Goal: Information Seeking & Learning: Learn about a topic

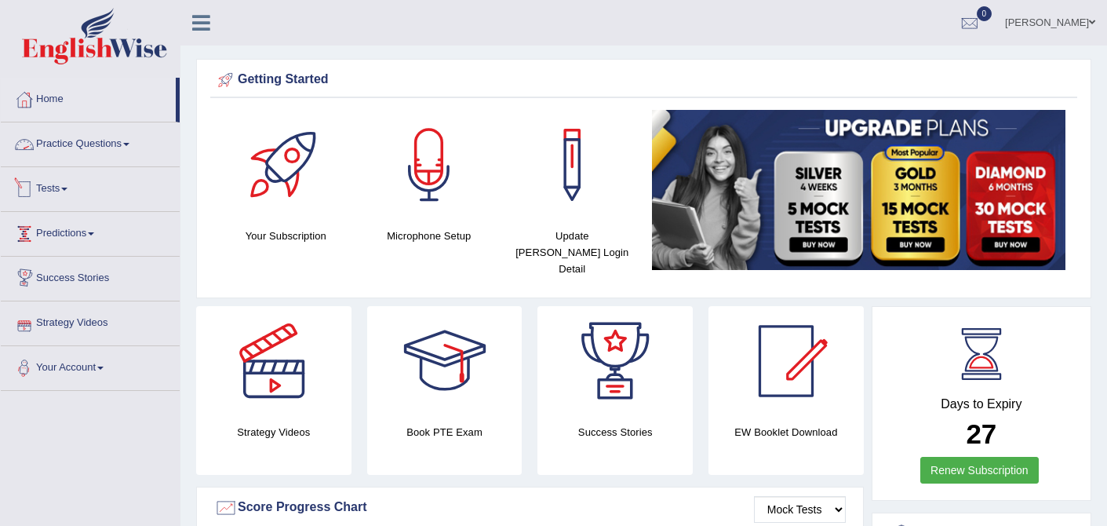
click at [121, 143] on link "Practice Questions" at bounding box center [90, 141] width 179 height 39
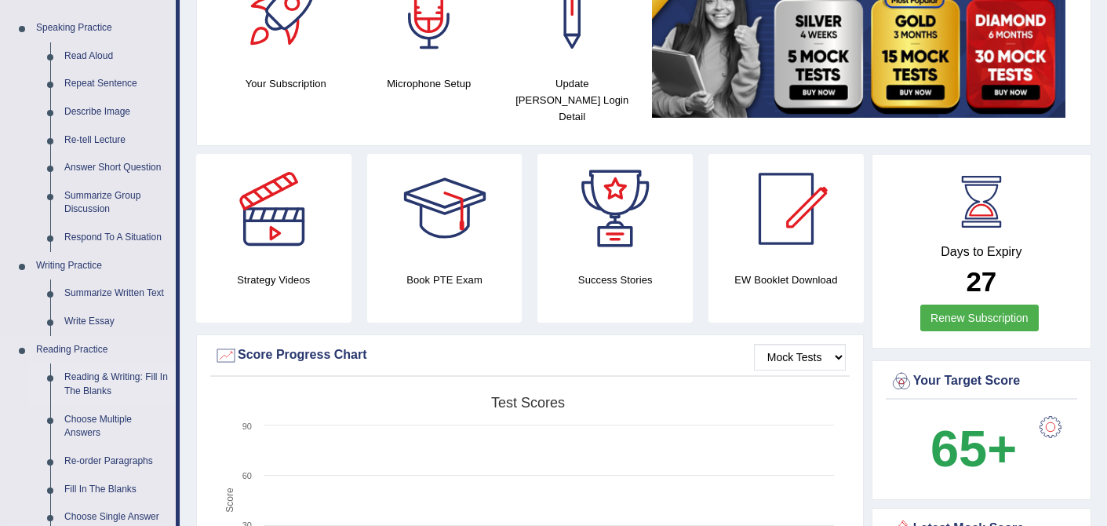
scroll to position [177, 0]
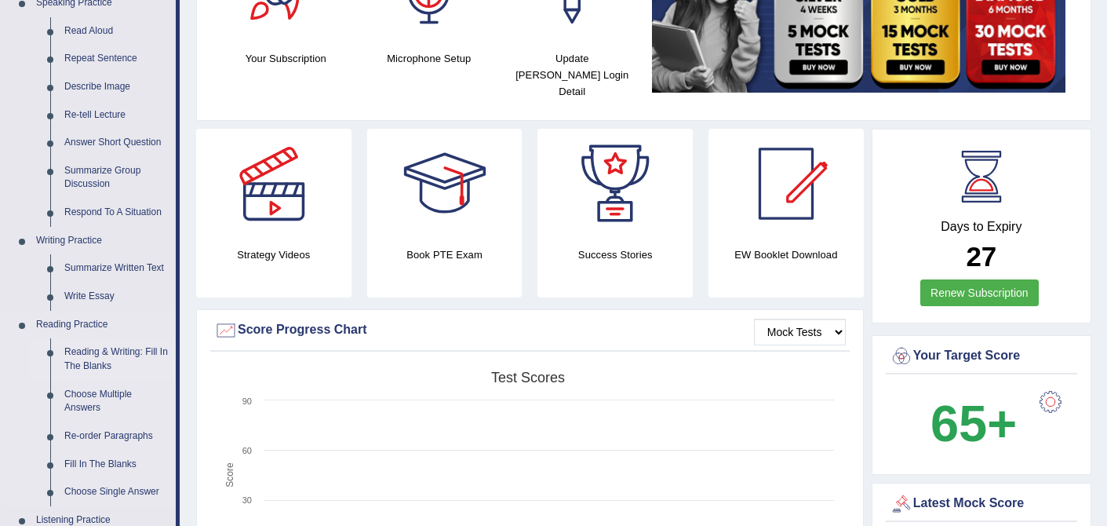
click at [97, 359] on link "Reading & Writing: Fill In The Blanks" at bounding box center [116, 359] width 118 height 42
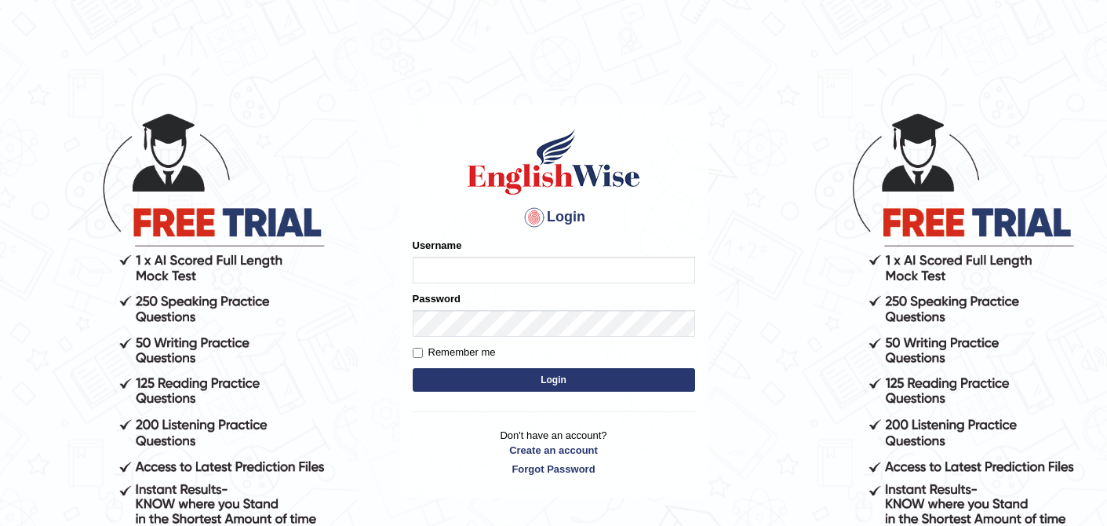
type input "0410675043"
click at [564, 376] on button "Login" at bounding box center [554, 380] width 283 height 24
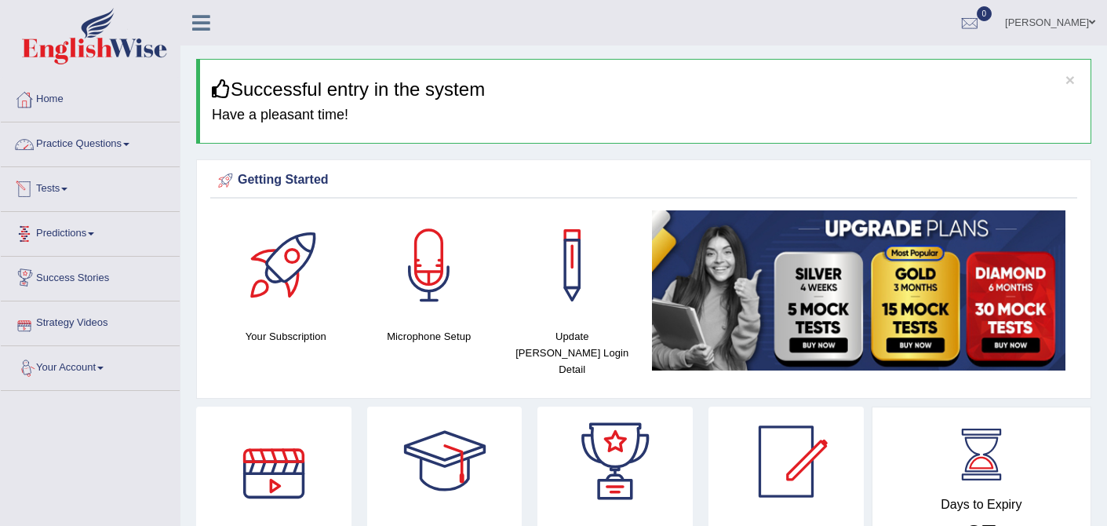
click at [127, 149] on link "Practice Questions" at bounding box center [90, 141] width 179 height 39
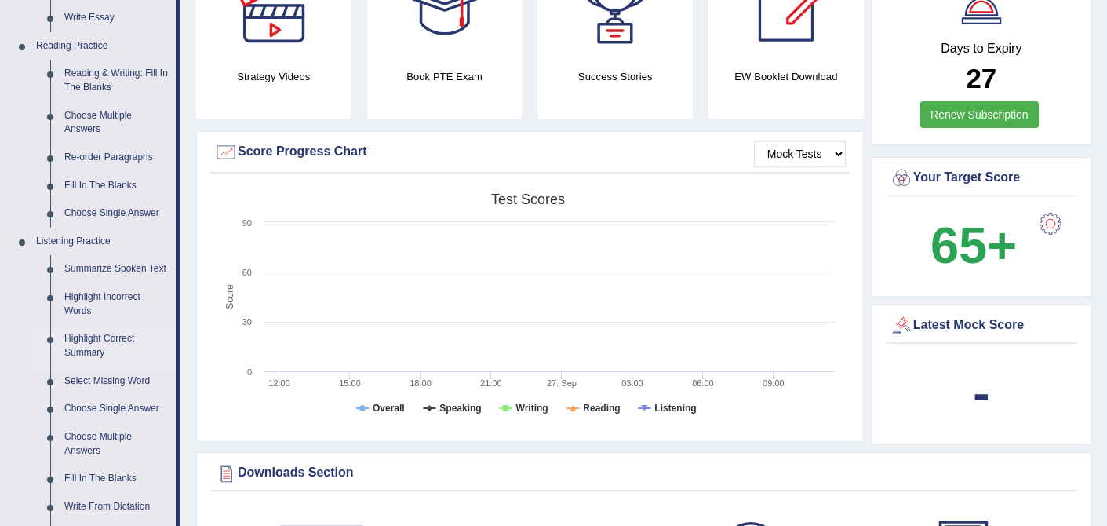
scroll to position [424, 0]
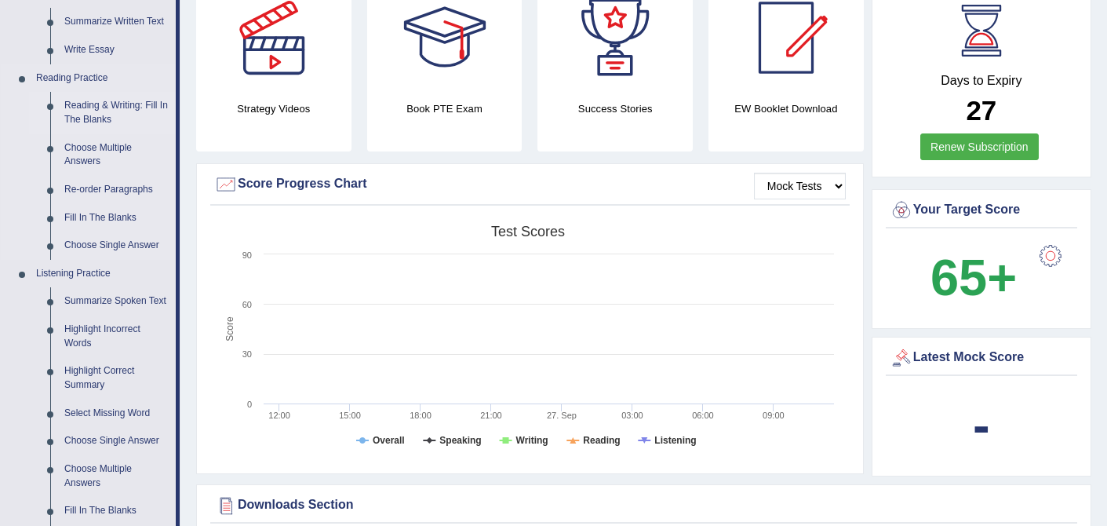
click at [107, 100] on link "Reading & Writing: Fill In The Blanks" at bounding box center [116, 113] width 118 height 42
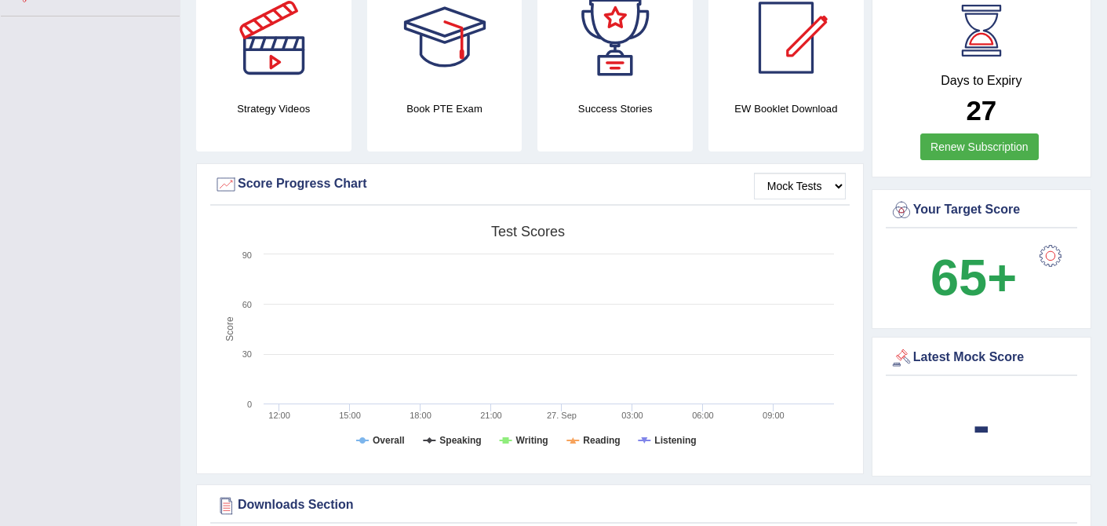
scroll to position [233, 0]
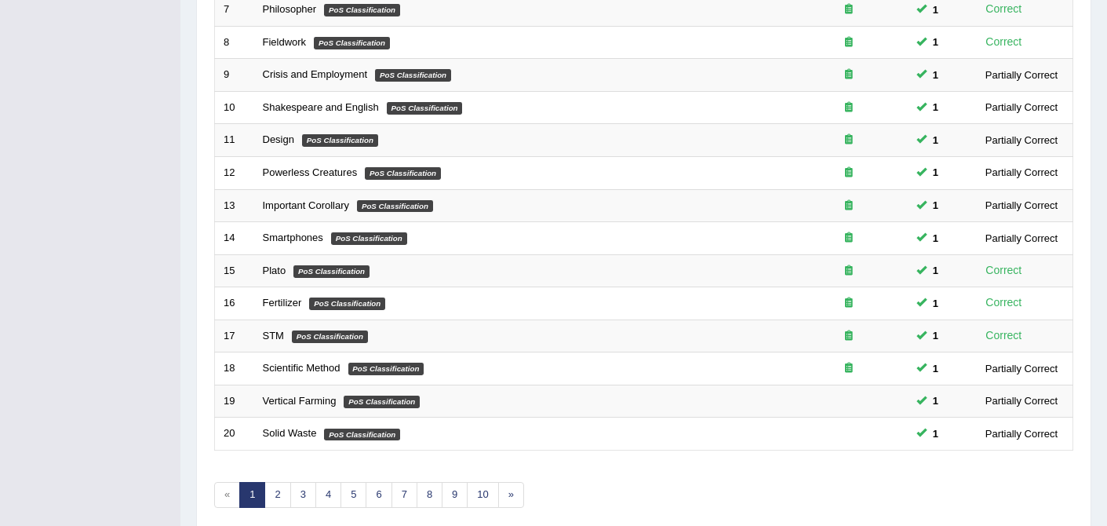
scroll to position [513, 0]
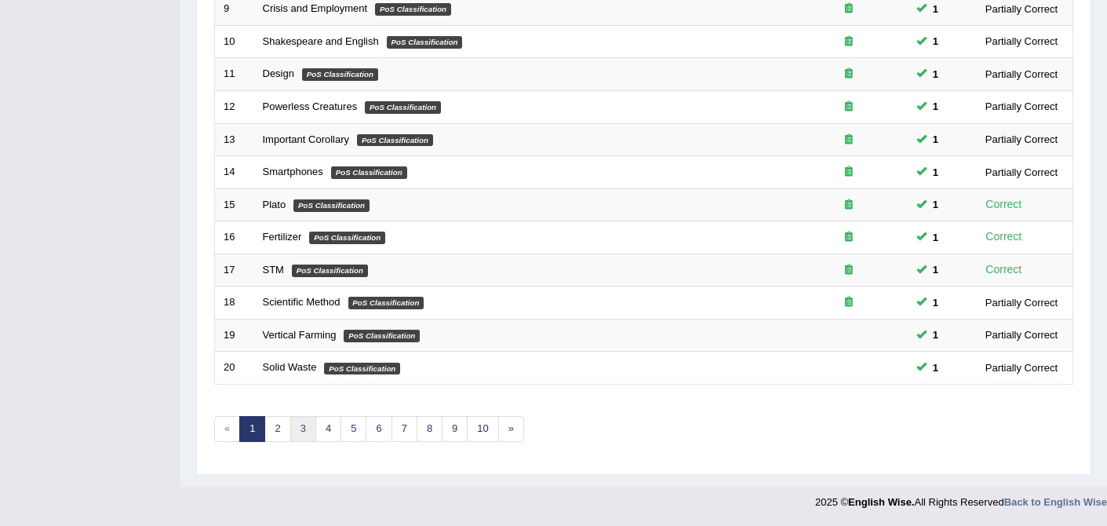
click at [307, 423] on link "3" at bounding box center [303, 429] width 26 height 26
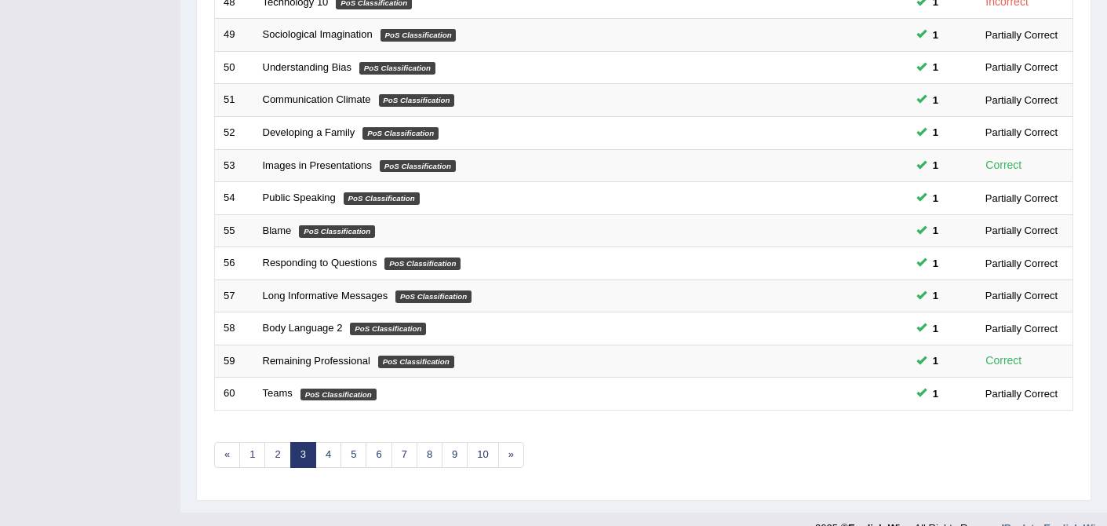
scroll to position [513, 0]
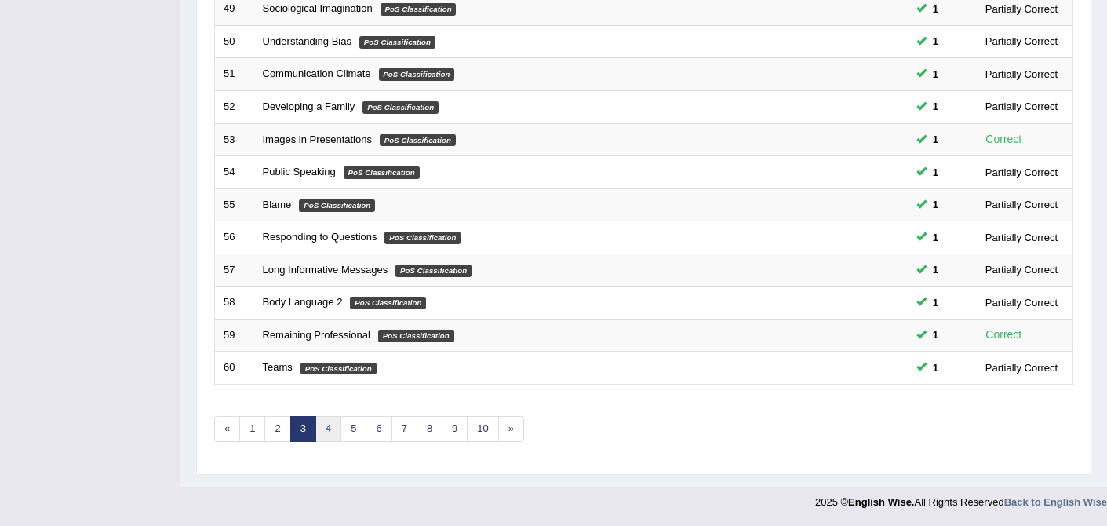
click at [325, 429] on link "4" at bounding box center [328, 429] width 26 height 26
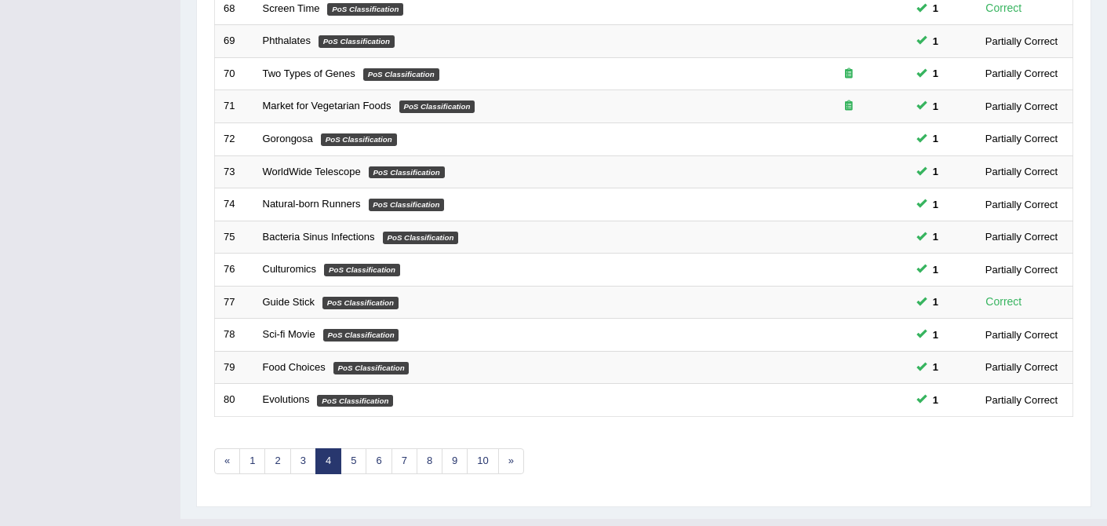
scroll to position [513, 0]
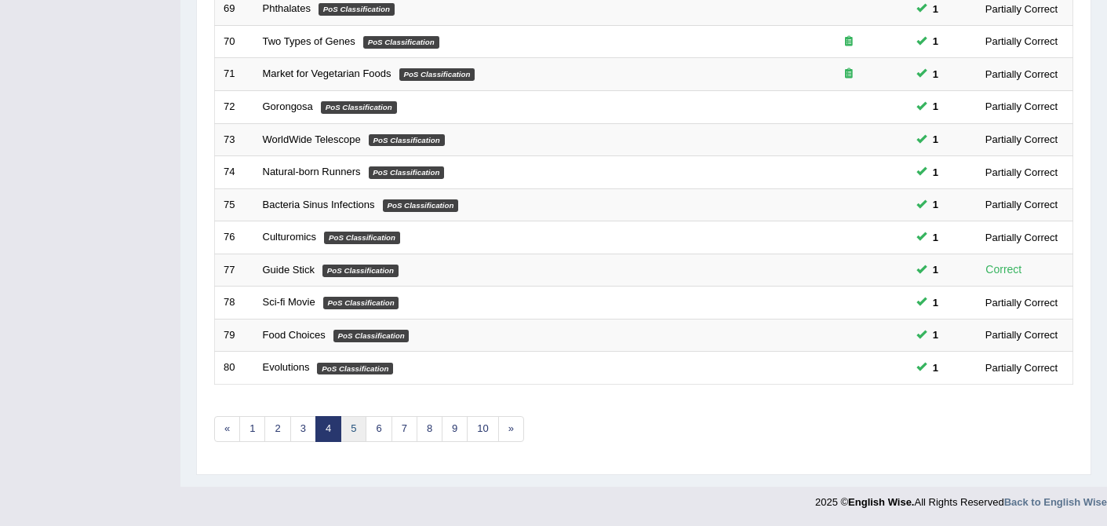
click at [351, 433] on link "5" at bounding box center [354, 429] width 26 height 26
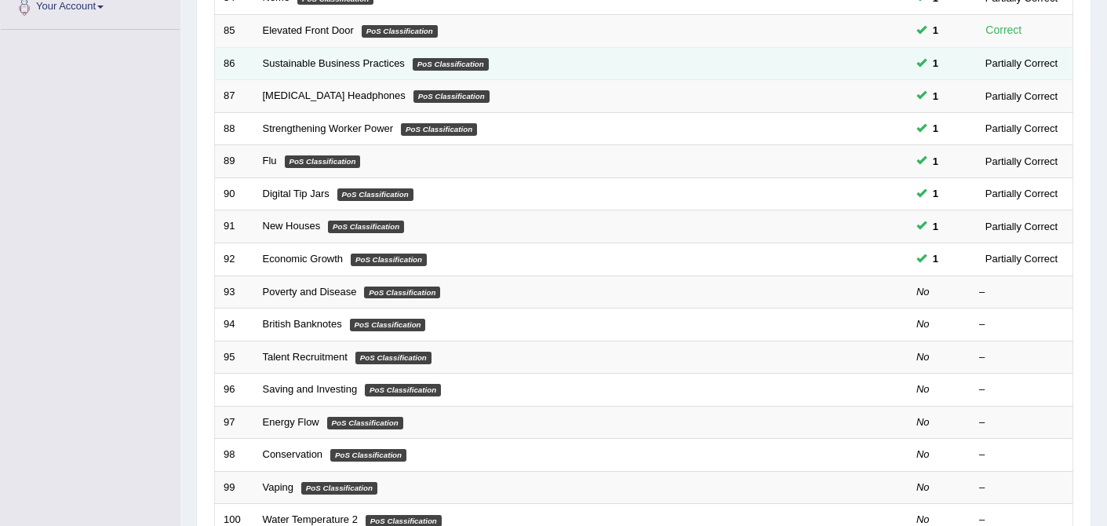
scroll to position [370, 0]
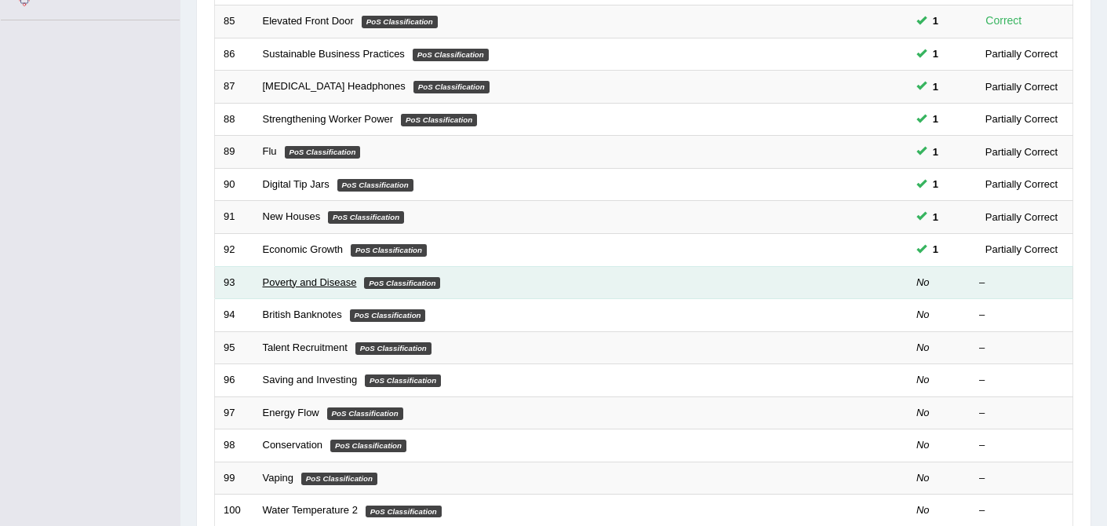
click at [327, 286] on link "Poverty and Disease" at bounding box center [310, 282] width 94 height 12
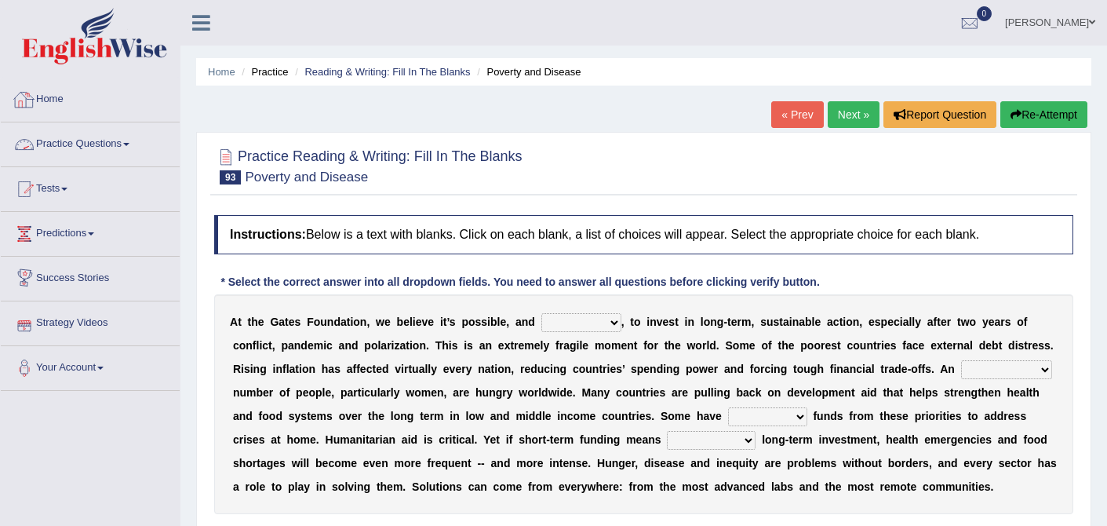
click at [81, 144] on link "Practice Questions" at bounding box center [90, 141] width 179 height 39
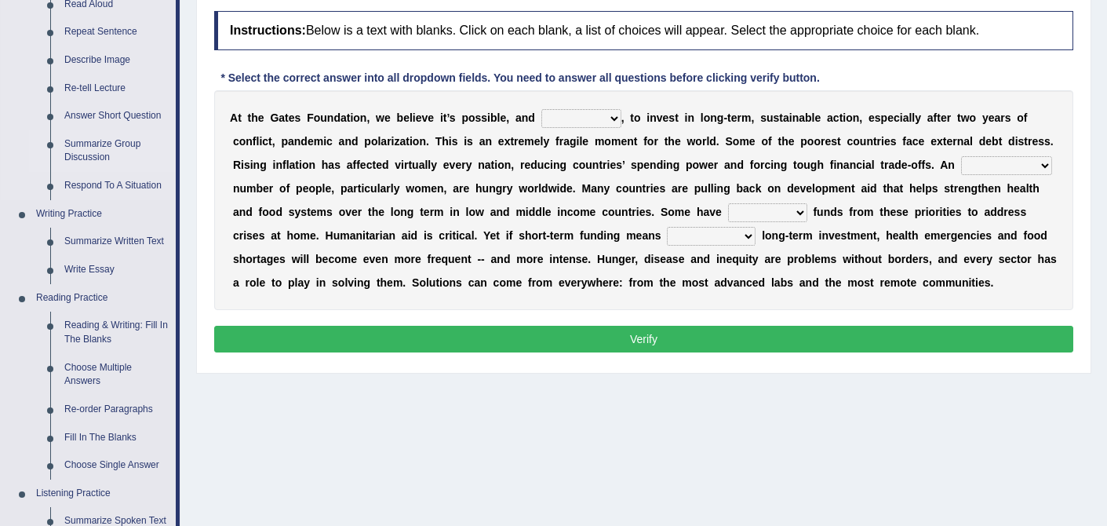
scroll to position [213, 0]
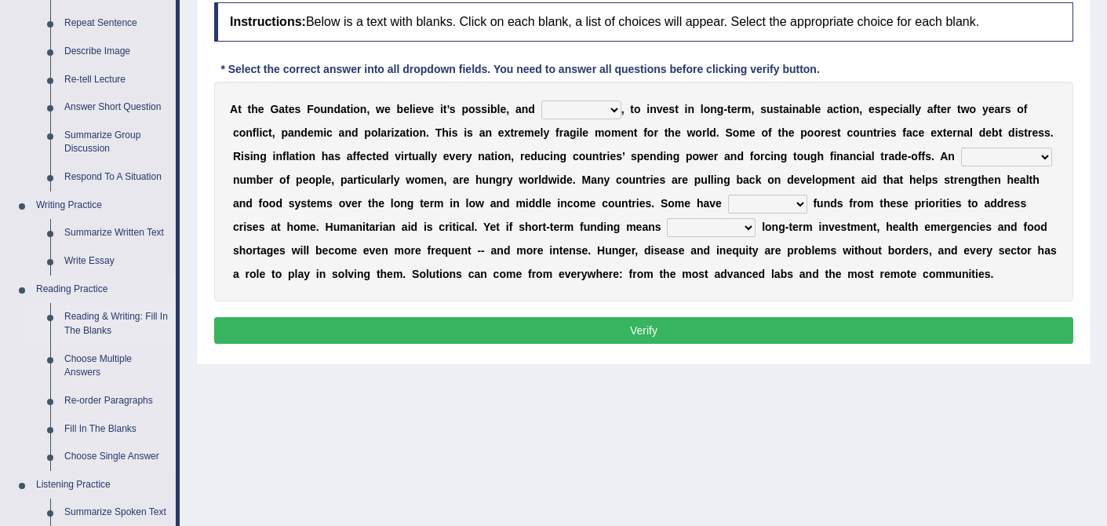
click at [127, 320] on link "Reading & Writing: Fill In The Blanks" at bounding box center [116, 324] width 118 height 42
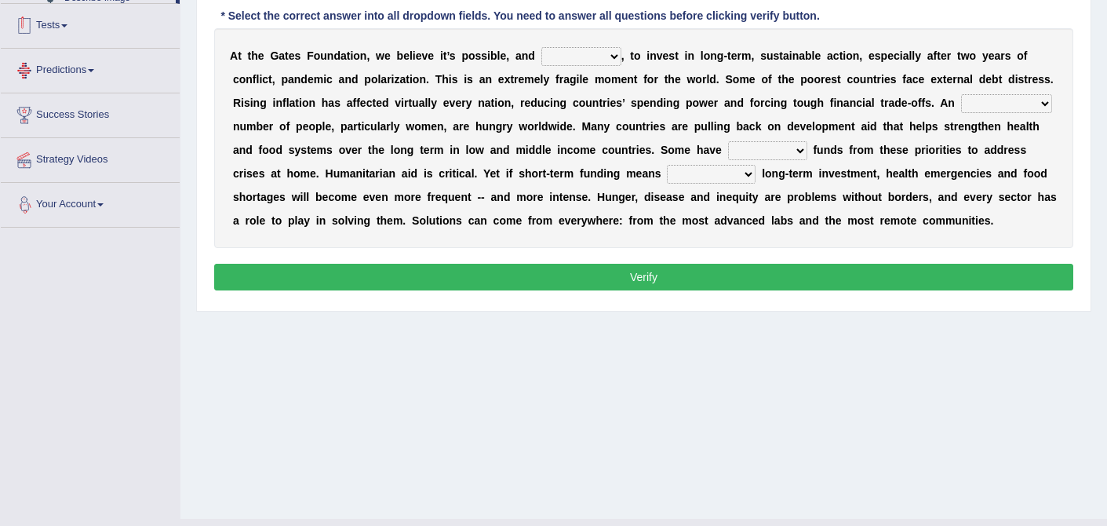
scroll to position [298, 0]
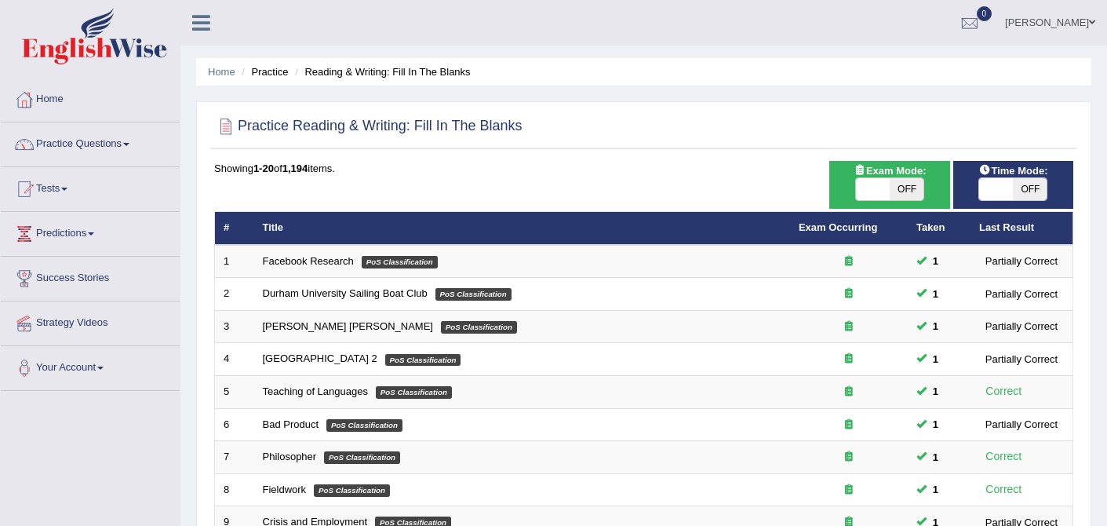
click at [997, 183] on span at bounding box center [996, 189] width 34 height 22
checkbox input "true"
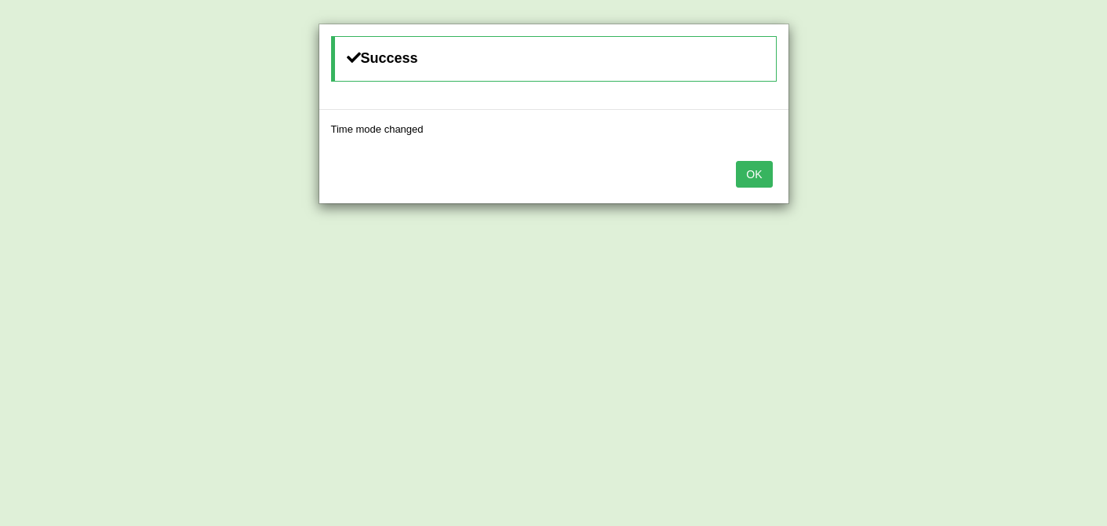
click at [764, 165] on button "OK" at bounding box center [754, 174] width 36 height 27
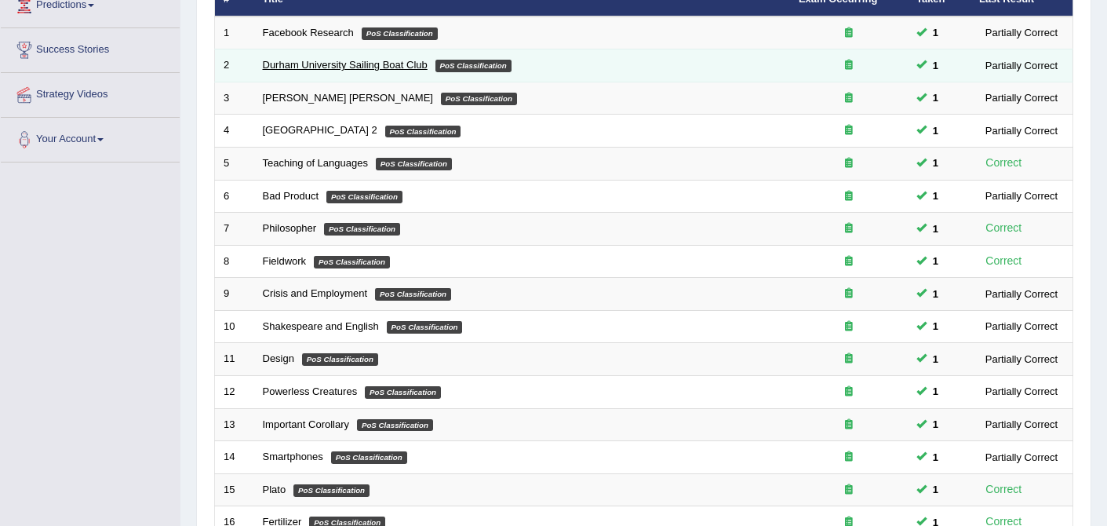
scroll to position [513, 0]
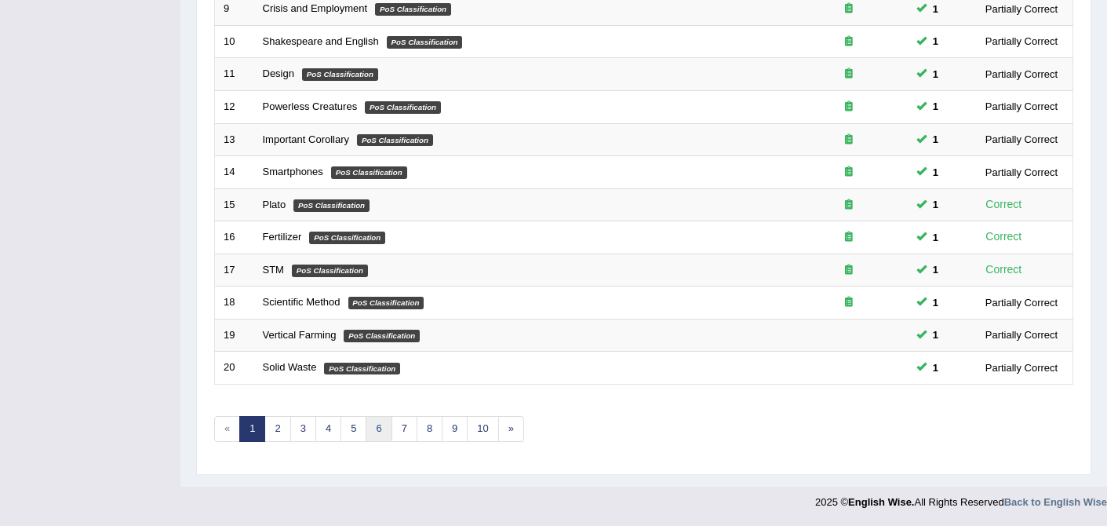
click at [381, 429] on link "6" at bounding box center [379, 429] width 26 height 26
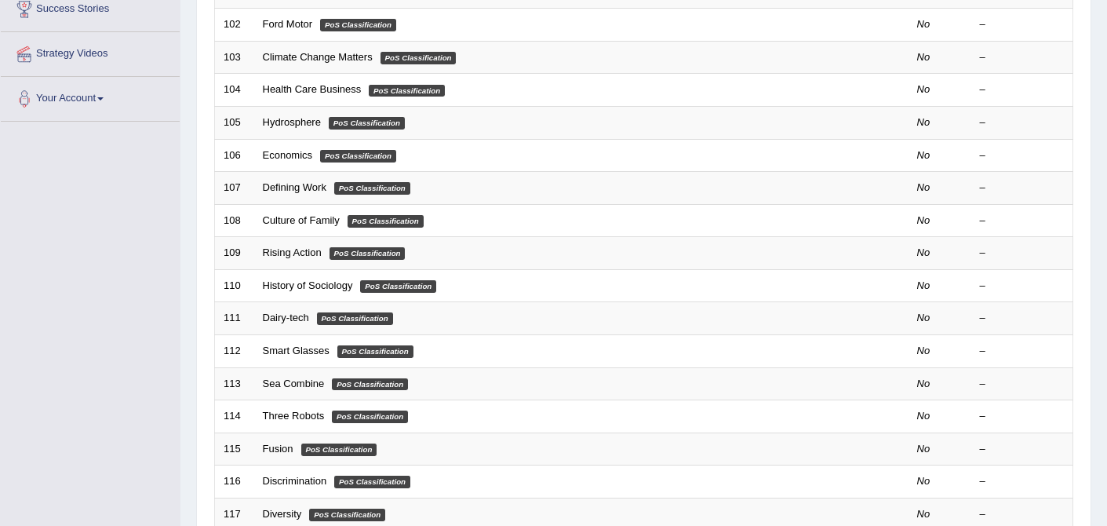
scroll to position [513, 0]
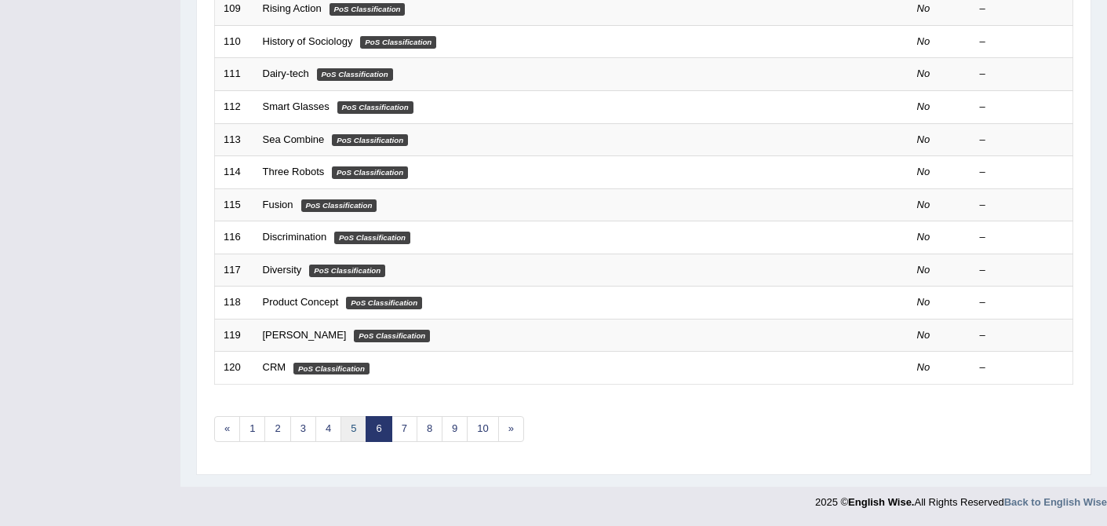
click at [349, 426] on link "5" at bounding box center [354, 429] width 26 height 26
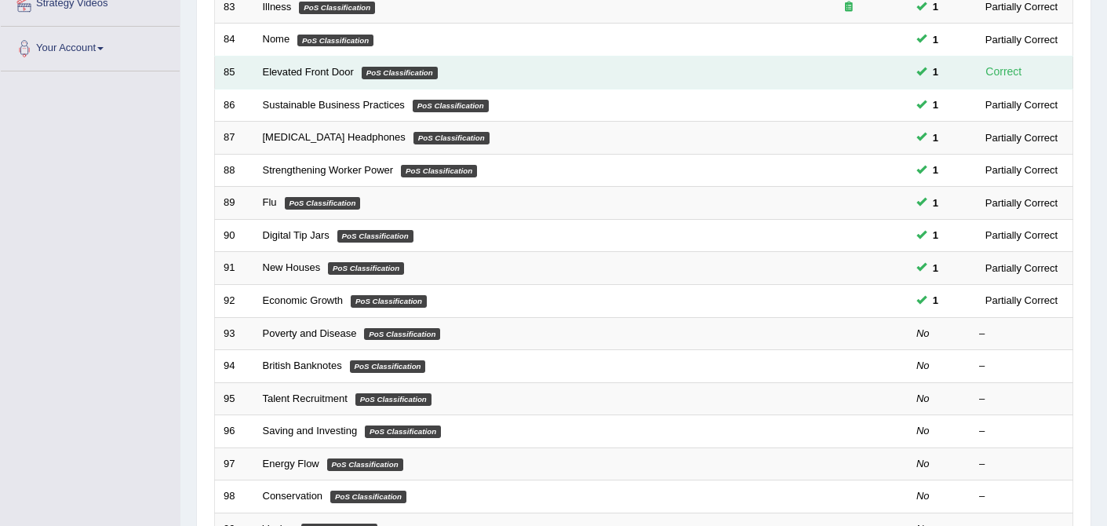
scroll to position [352, 0]
